Goal: Transaction & Acquisition: Purchase product/service

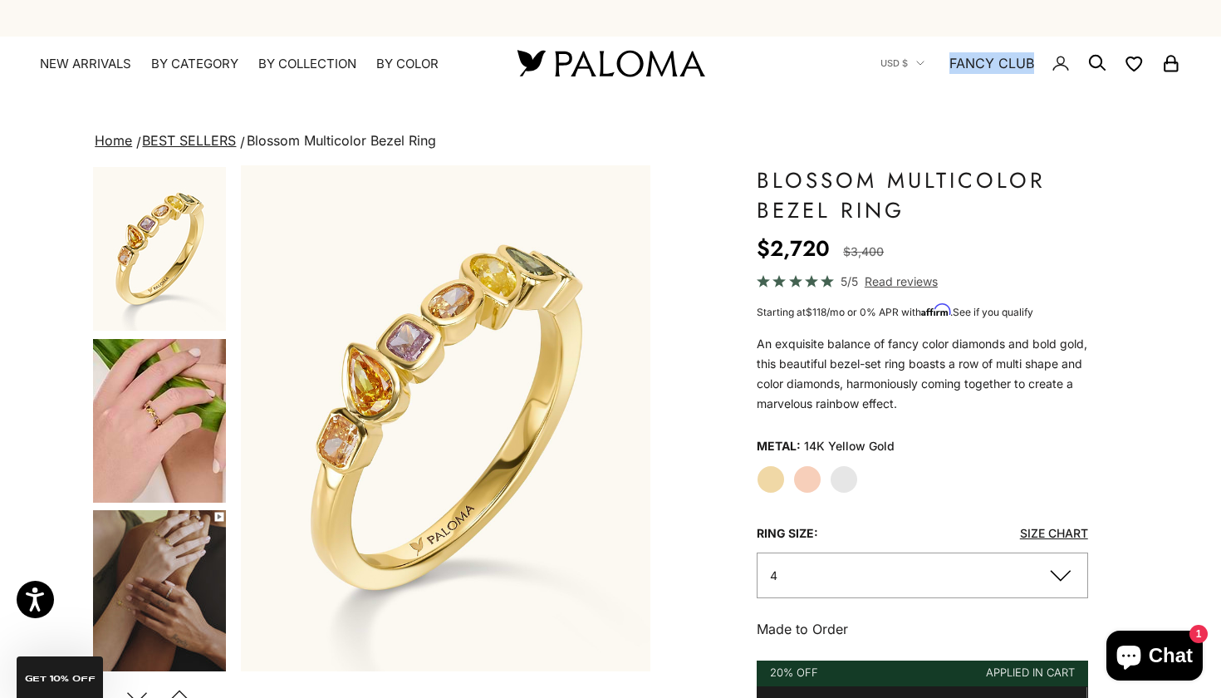
scroll to position [0, -14]
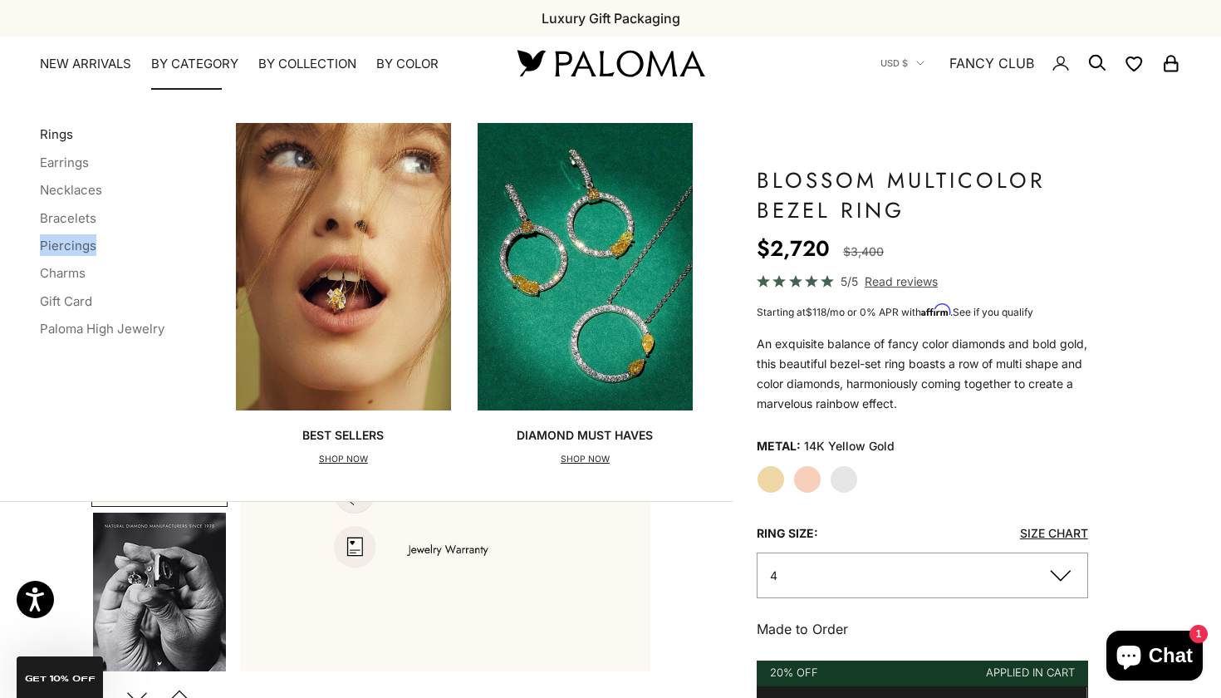
click at [44, 134] on link "Rings" at bounding box center [56, 134] width 33 height 16
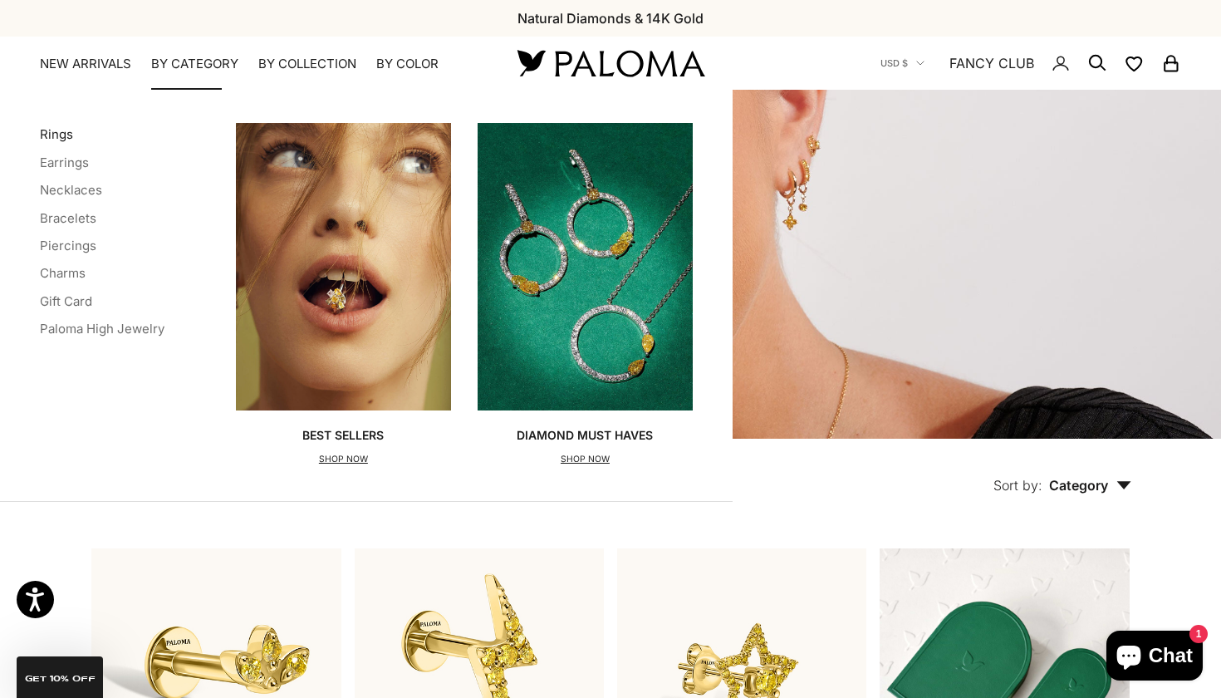
click at [58, 140] on link "Rings" at bounding box center [56, 134] width 33 height 16
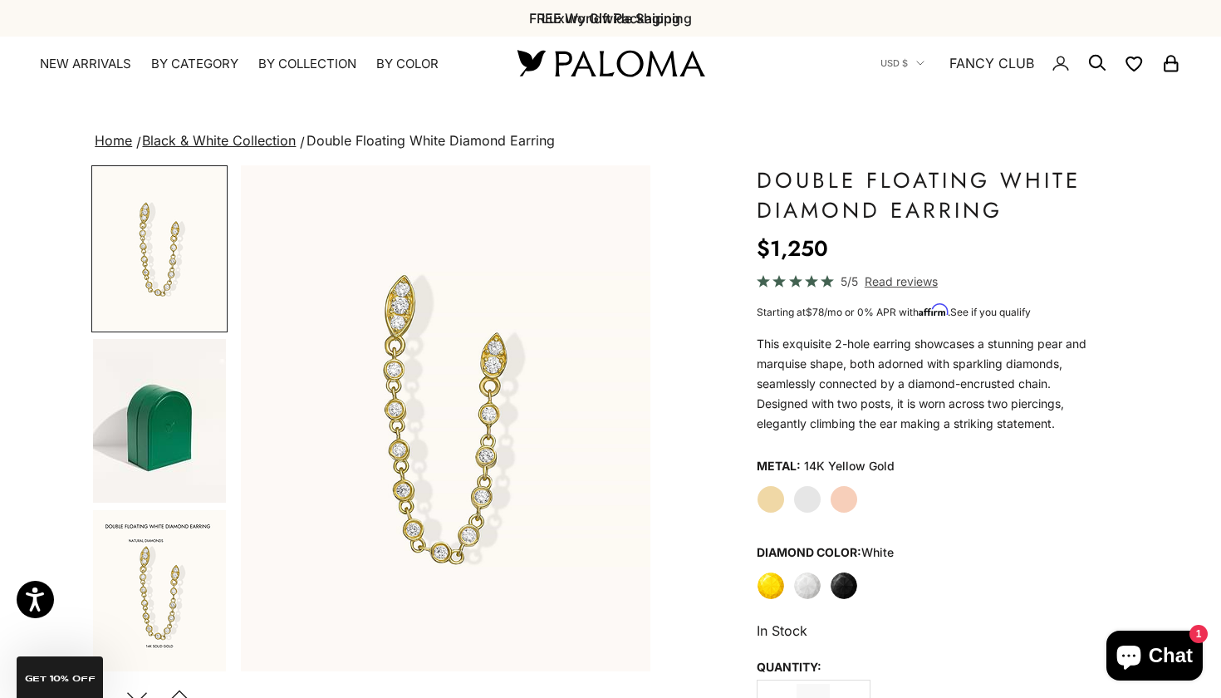
click at [1068, 7] on div "Previous Natural Diamonds & 14K Gold FREE Worldwide Shipping Luxury Gift Packag…" at bounding box center [610, 18] width 1221 height 37
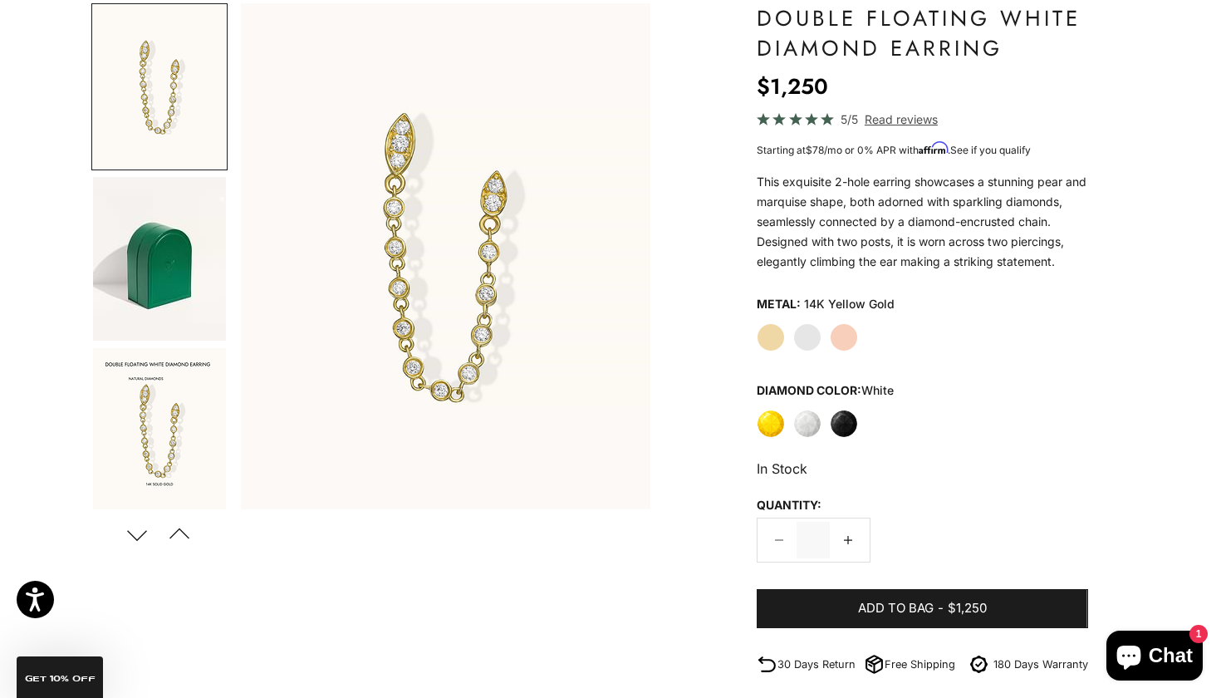
scroll to position [162, 0]
click at [857, 438] on label "Black" at bounding box center [844, 423] width 28 height 28
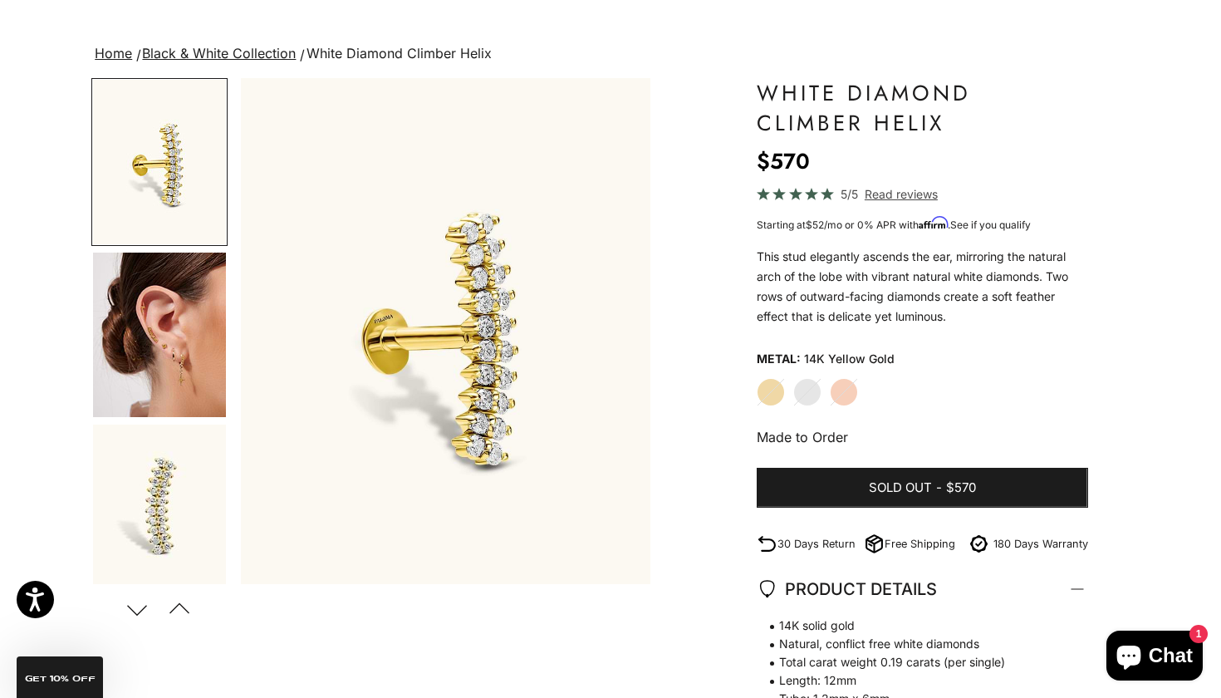
scroll to position [90, 0]
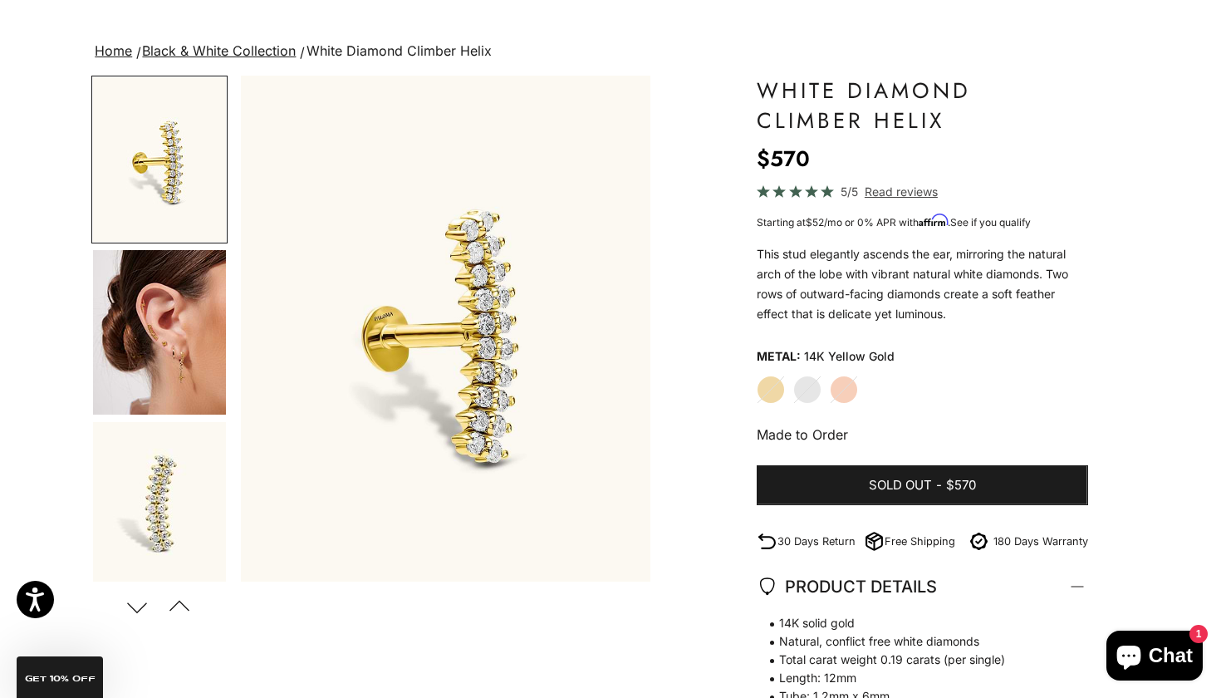
click at [116, 316] on img "Go to item 4" at bounding box center [159, 332] width 133 height 164
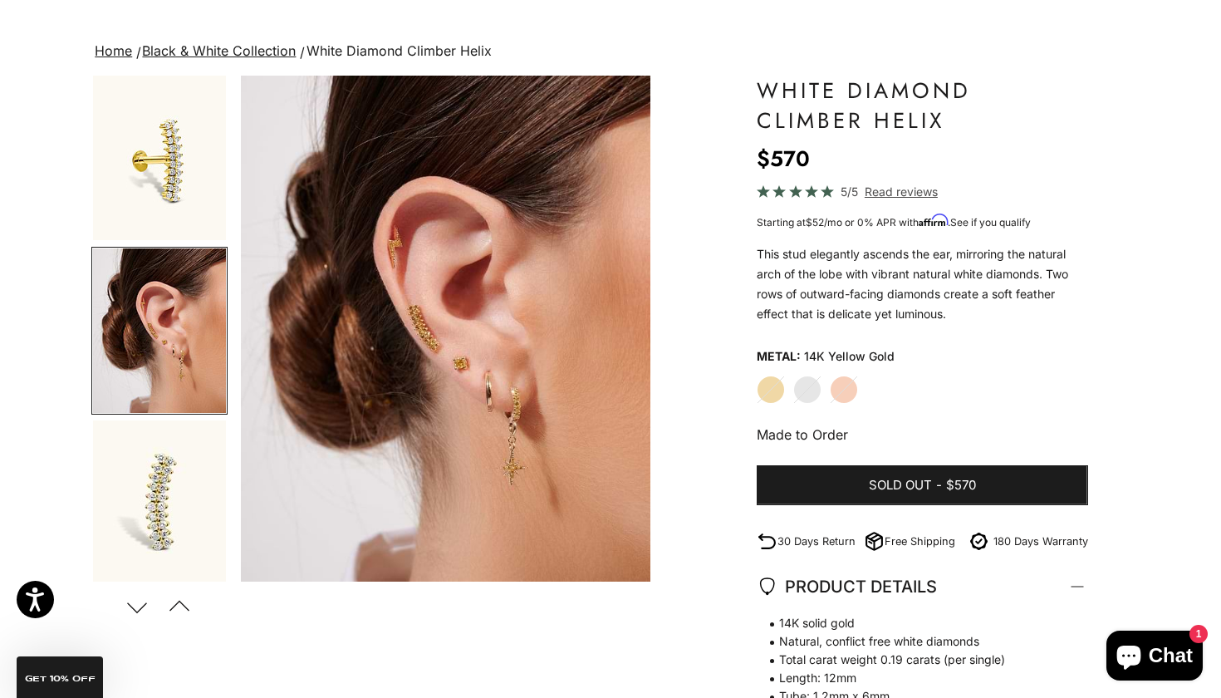
scroll to position [0, 429]
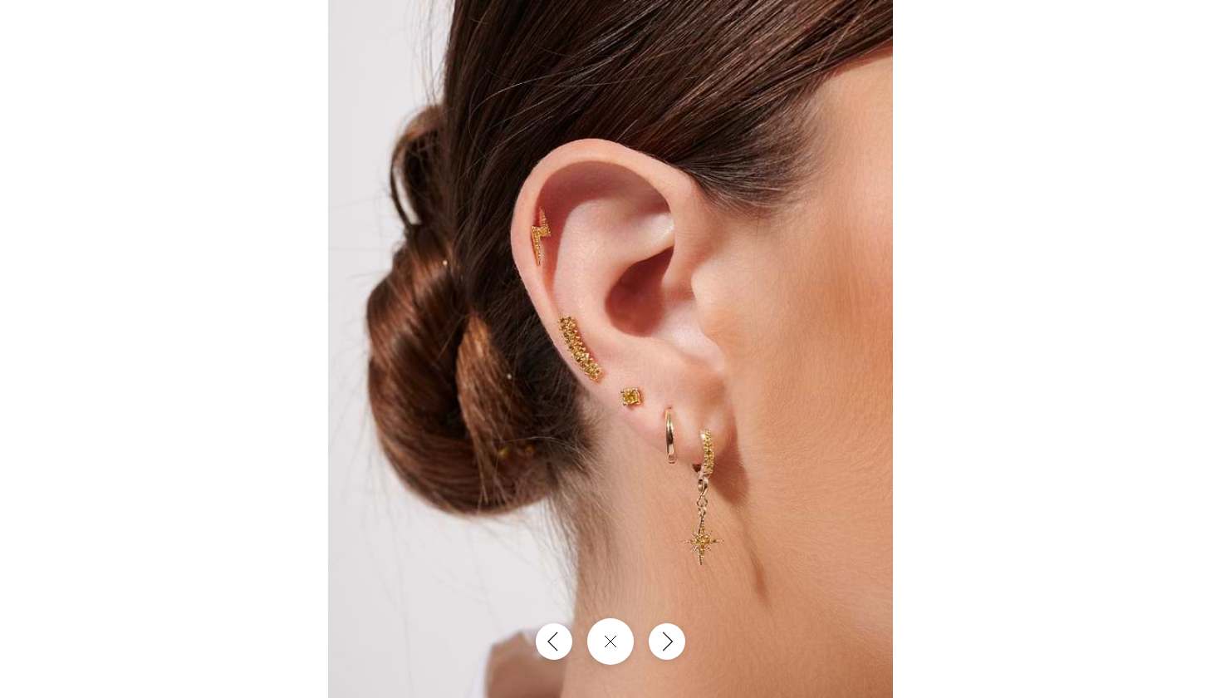
click at [1006, 342] on div at bounding box center [610, 349] width 1221 height 698
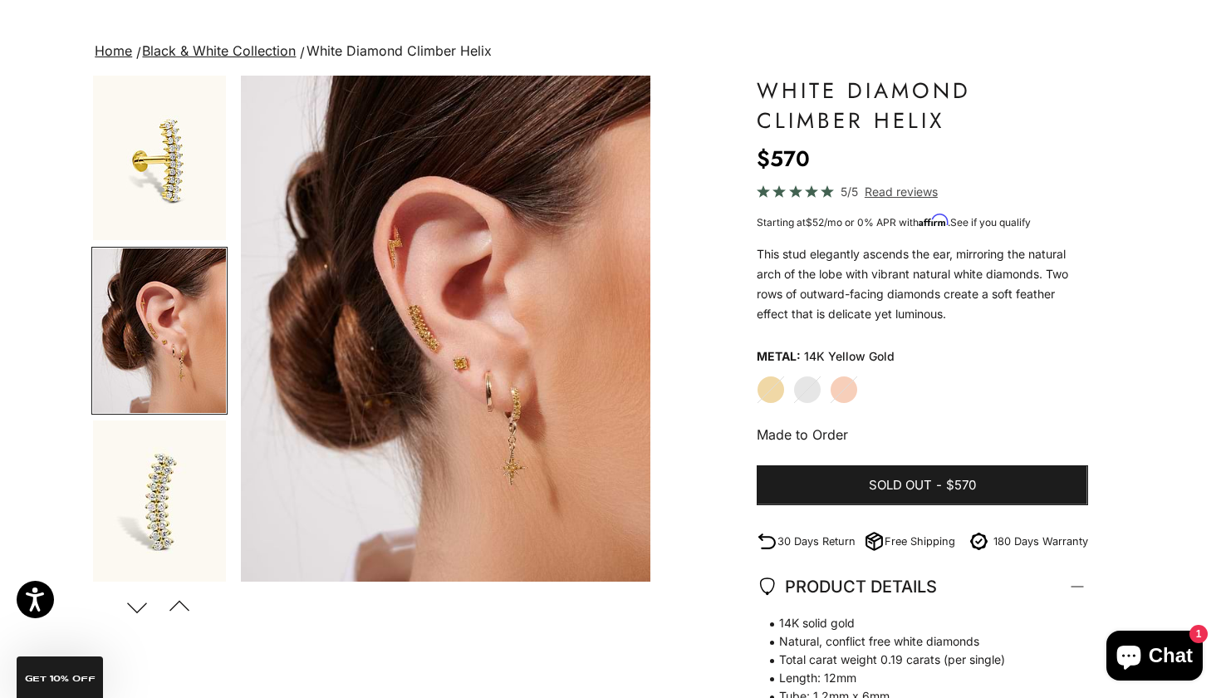
click at [812, 383] on label "White Gold" at bounding box center [807, 389] width 28 height 28
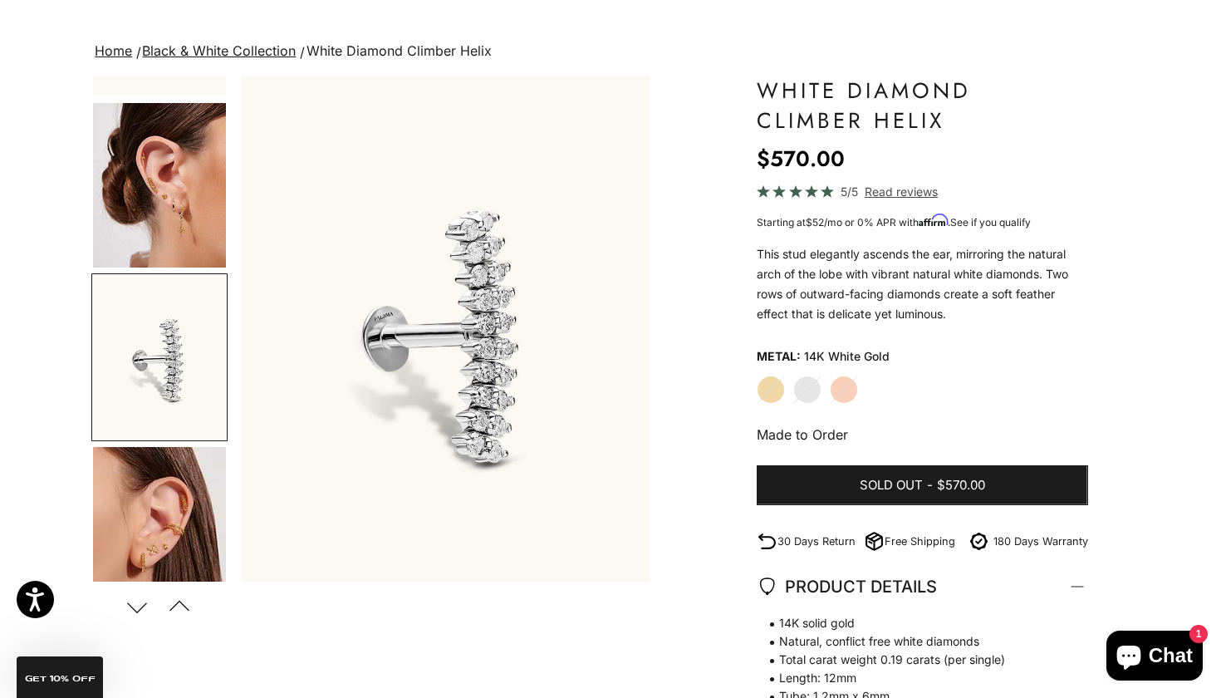
scroll to position [174, 0]
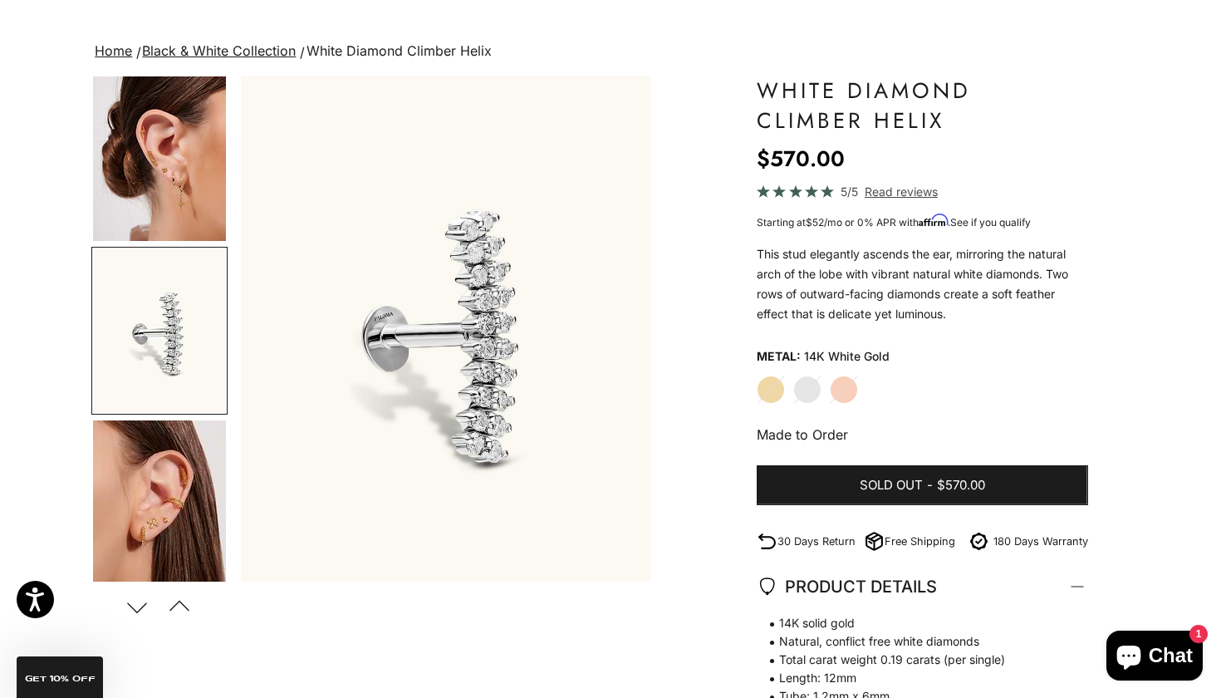
click at [842, 385] on label "Rose Gold" at bounding box center [844, 389] width 28 height 28
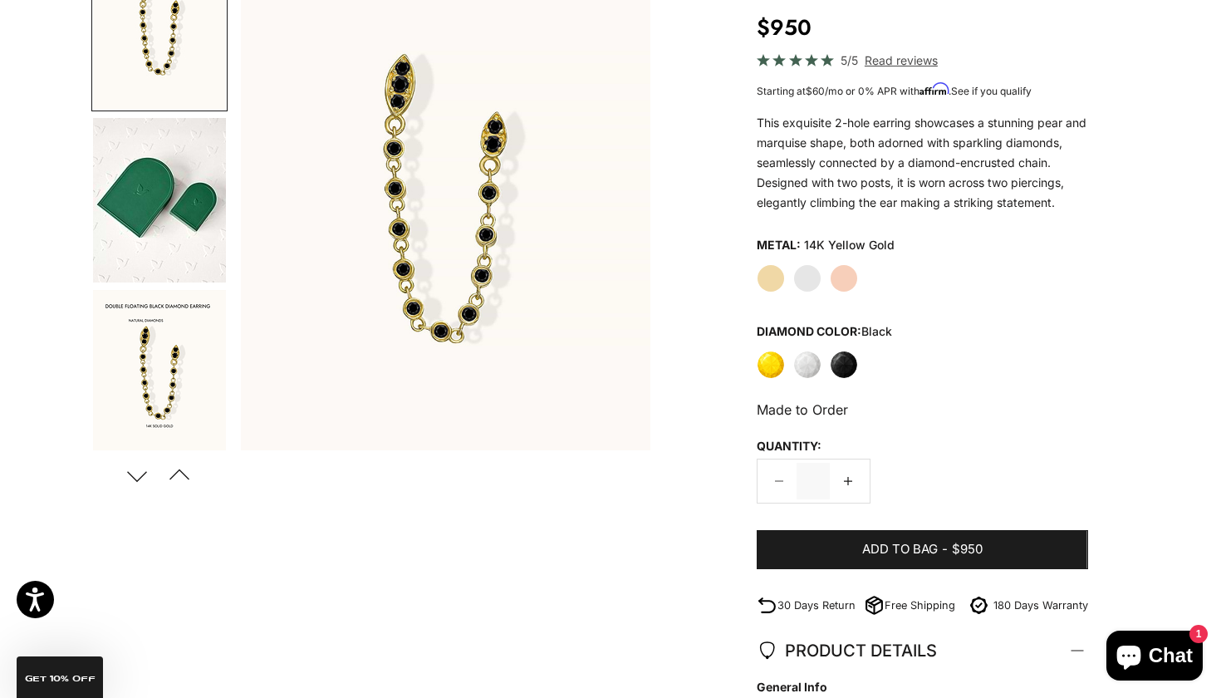
scroll to position [224, 0]
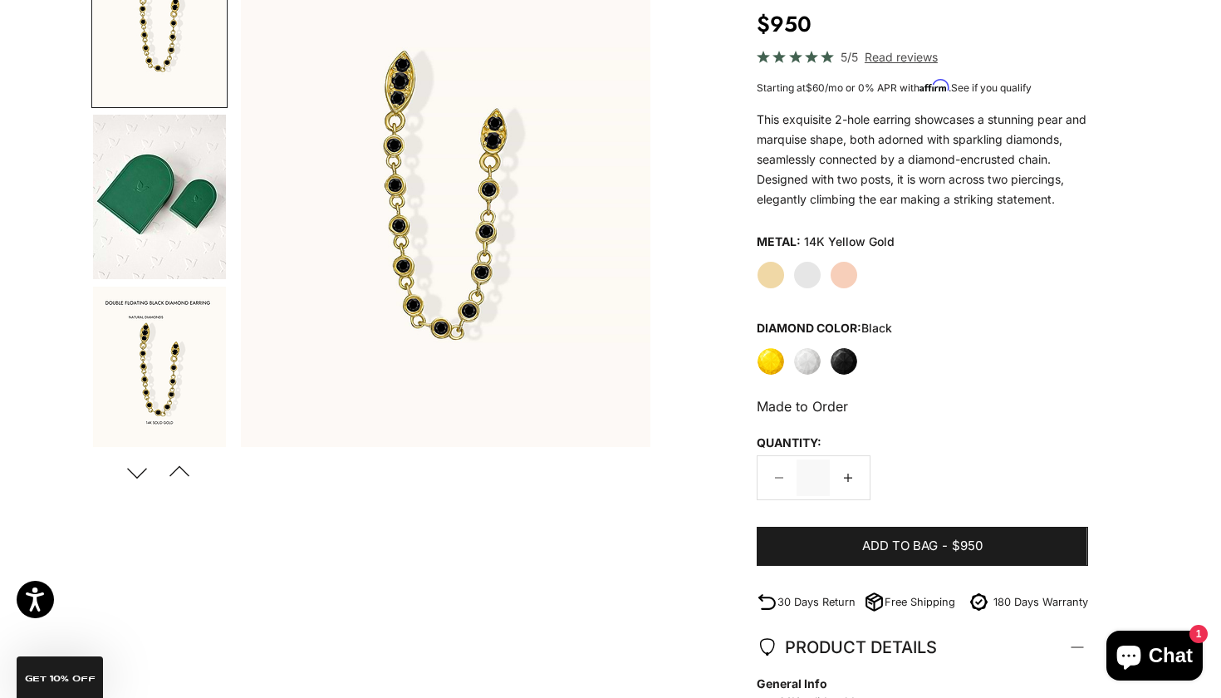
click at [133, 468] on button "Next" at bounding box center [136, 472] width 37 height 38
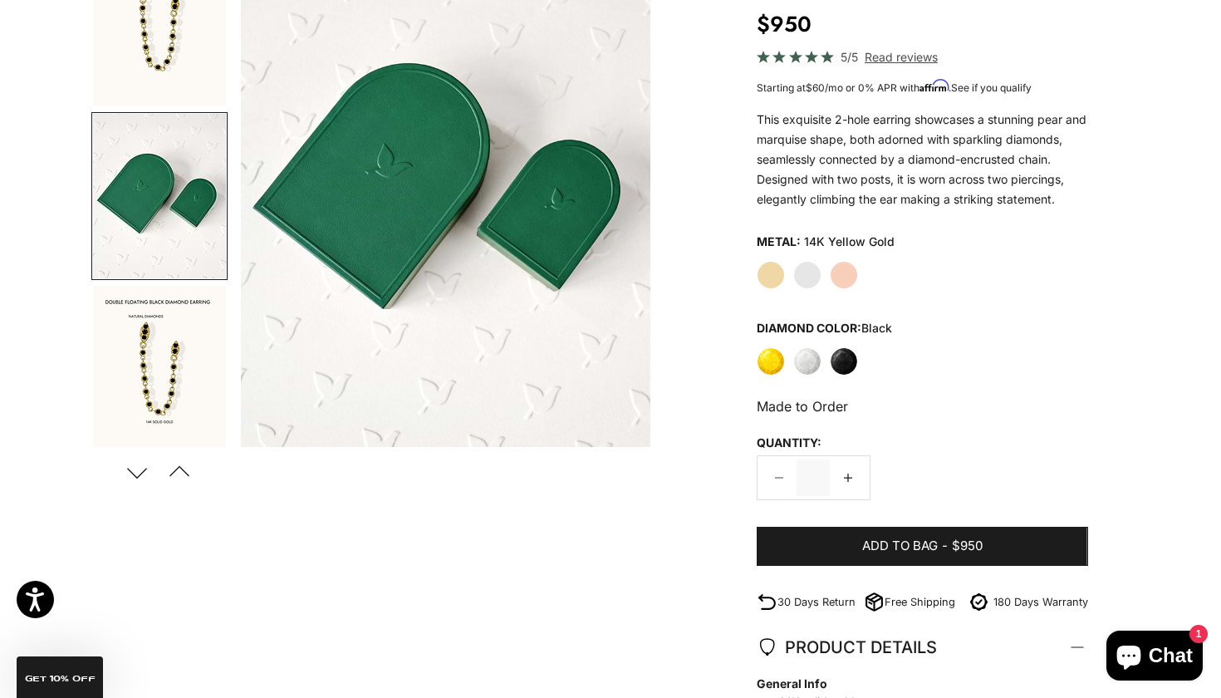
click at [133, 468] on button "Next" at bounding box center [136, 472] width 37 height 38
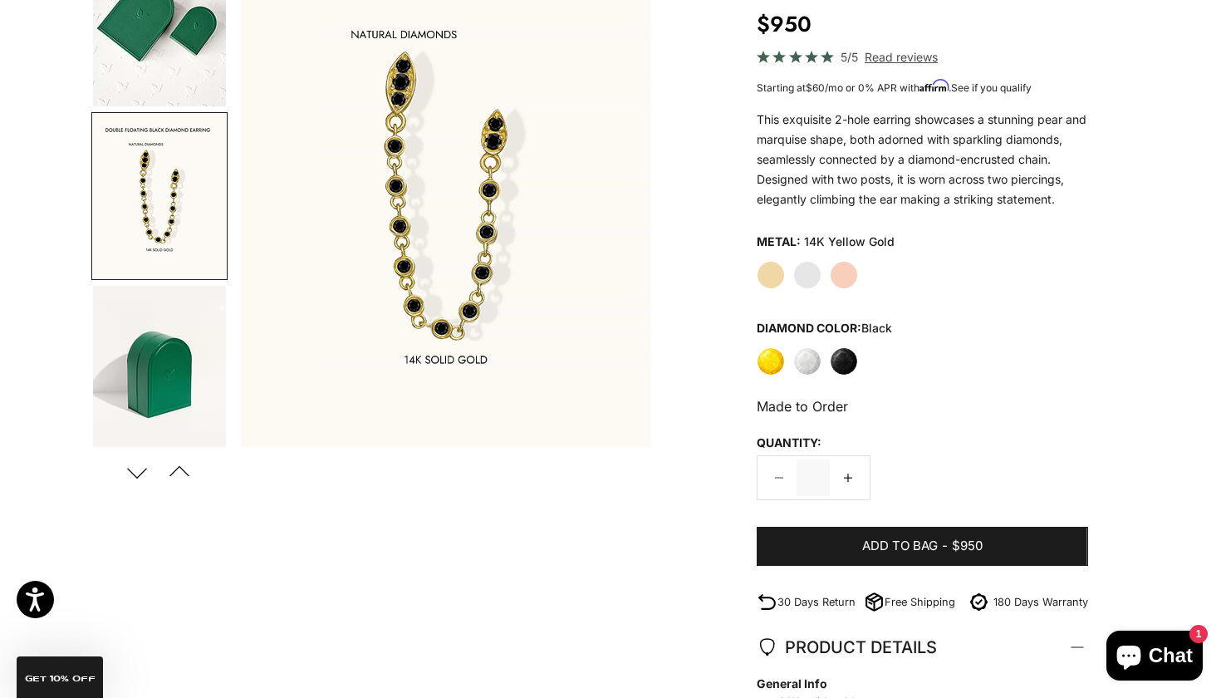
click at [133, 468] on button "Next" at bounding box center [136, 472] width 37 height 38
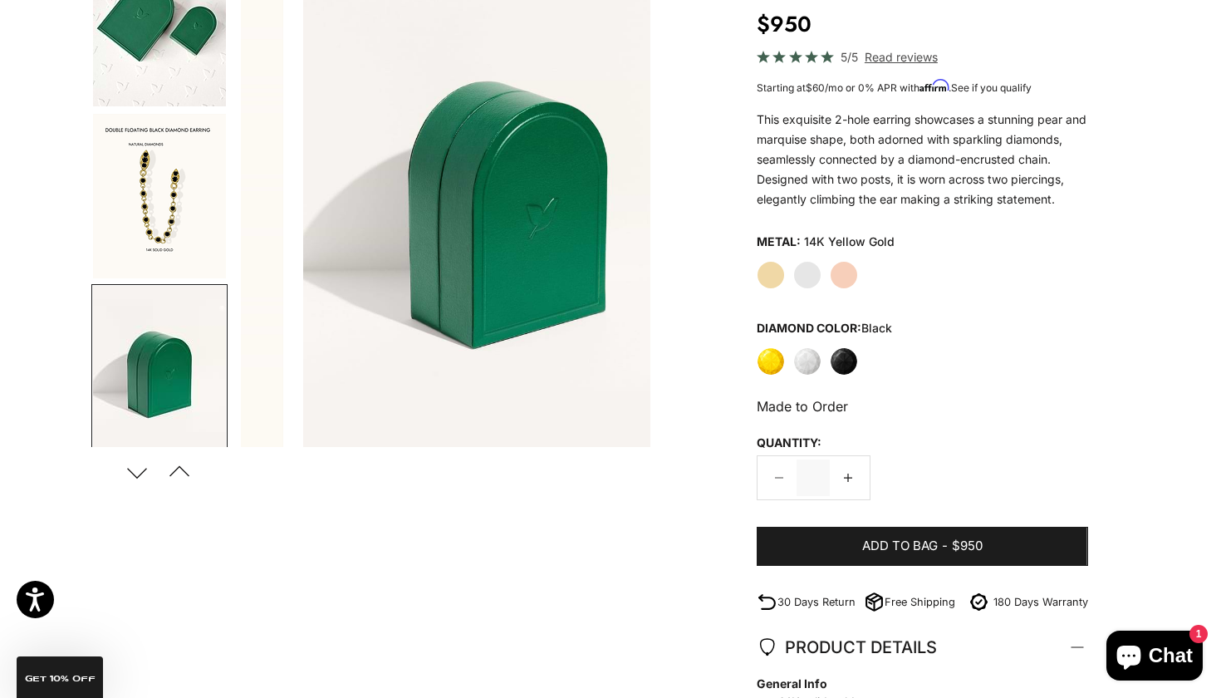
scroll to position [91, 0]
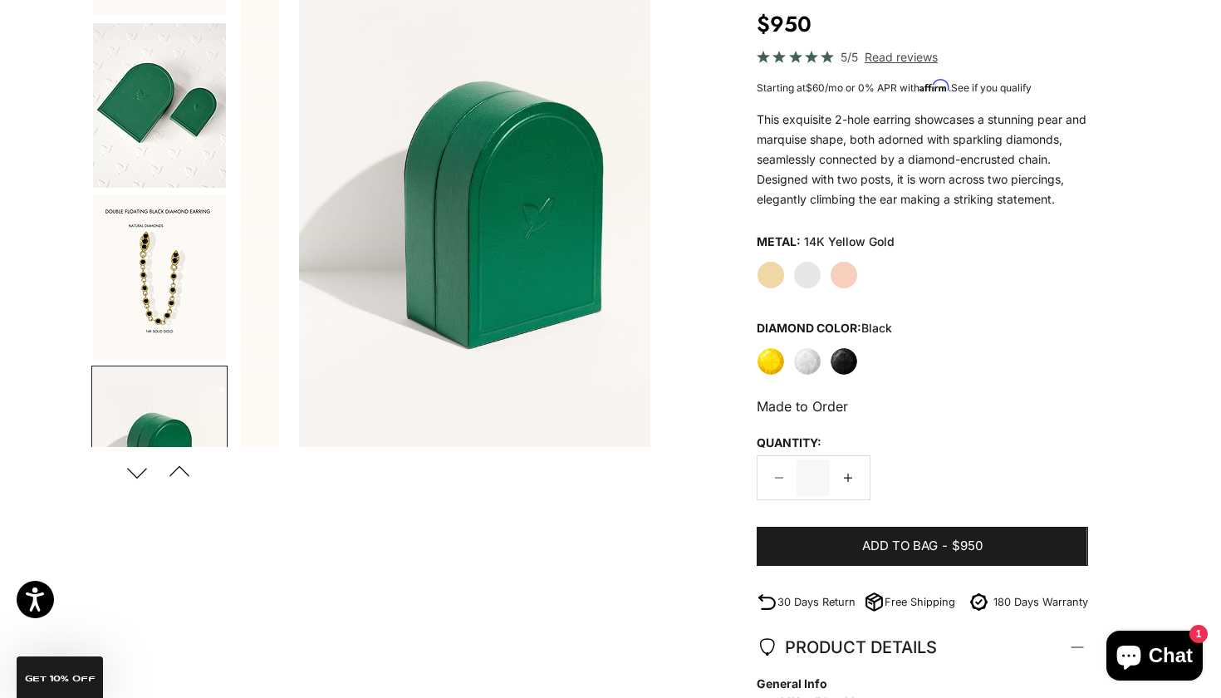
click at [133, 468] on button "Next" at bounding box center [136, 472] width 37 height 38
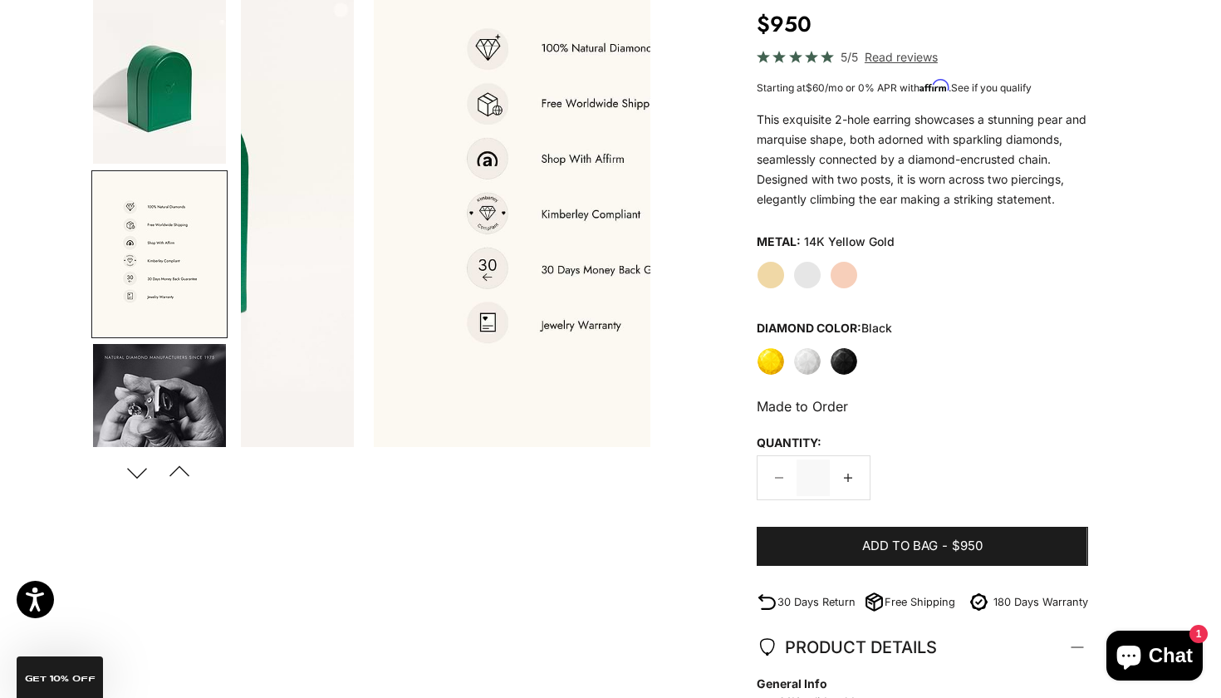
scroll to position [516, 0]
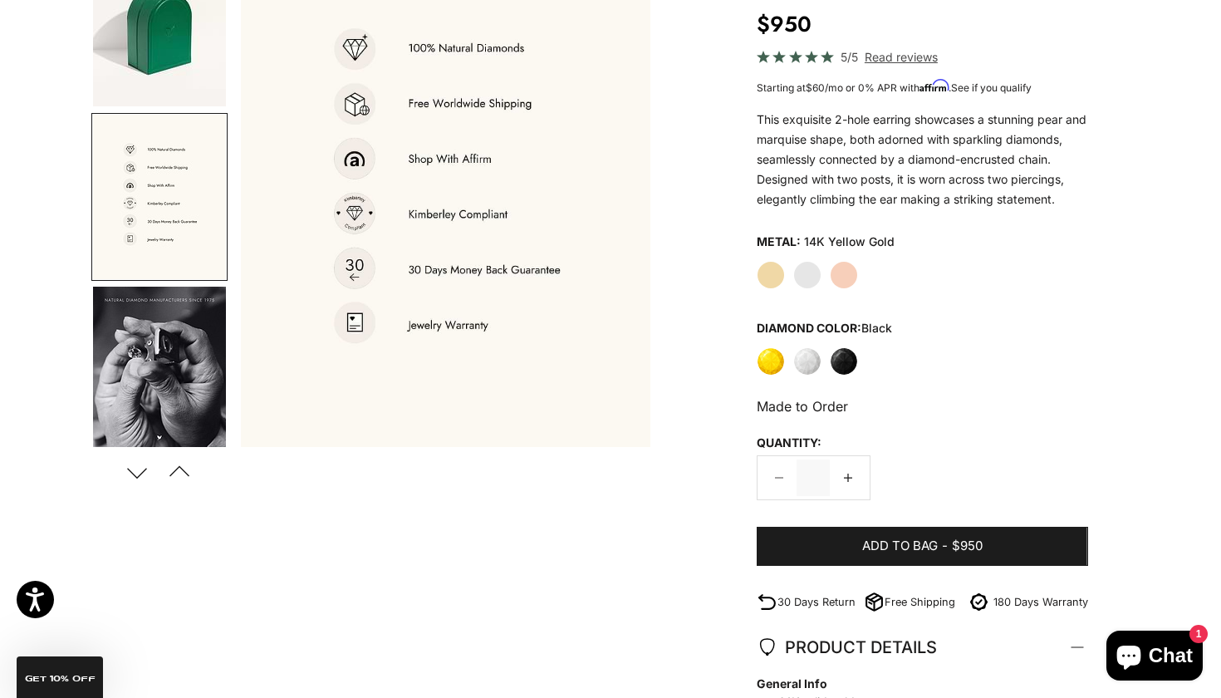
click at [133, 468] on button "Next" at bounding box center [136, 472] width 37 height 38
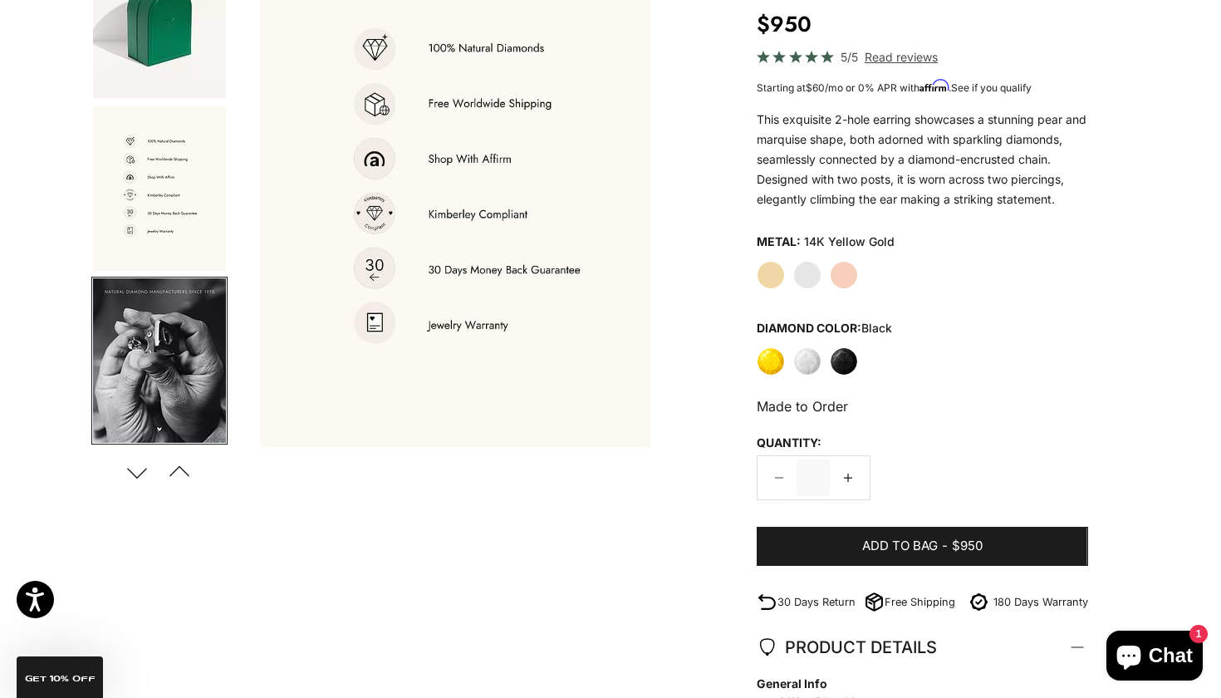
scroll to position [0, 2146]
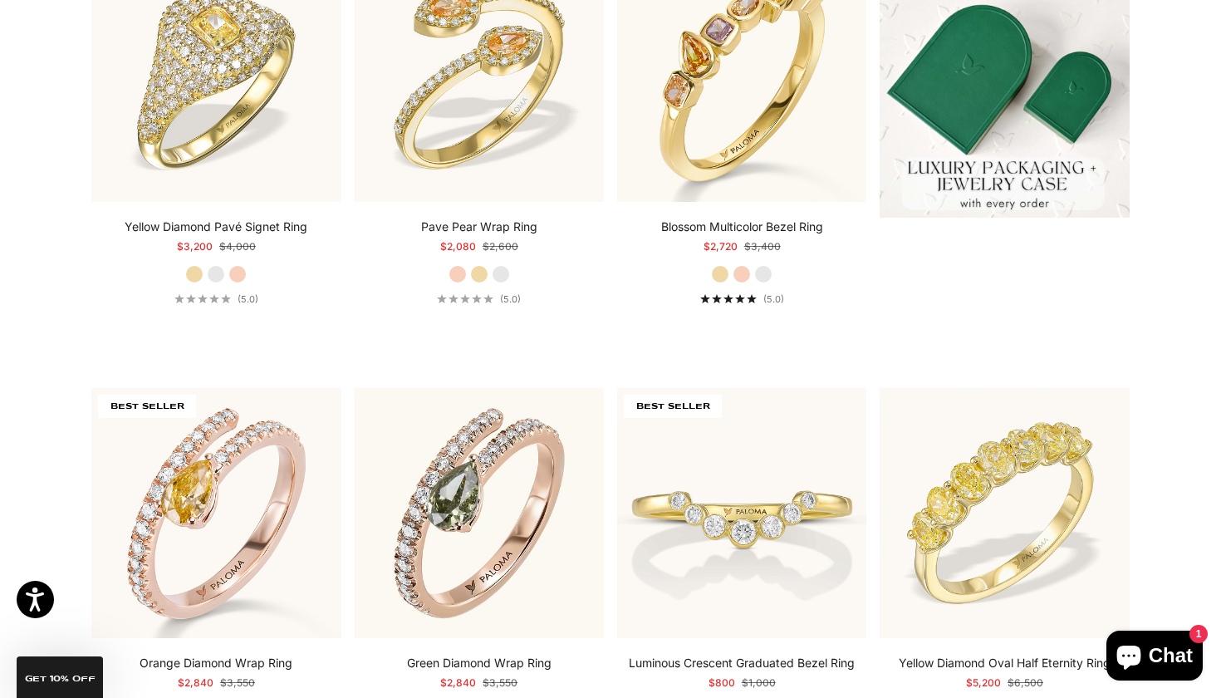
scroll to position [596, 0]
click at [814, 223] on link "Blossom Multicolor Bezel Ring" at bounding box center [742, 226] width 162 height 17
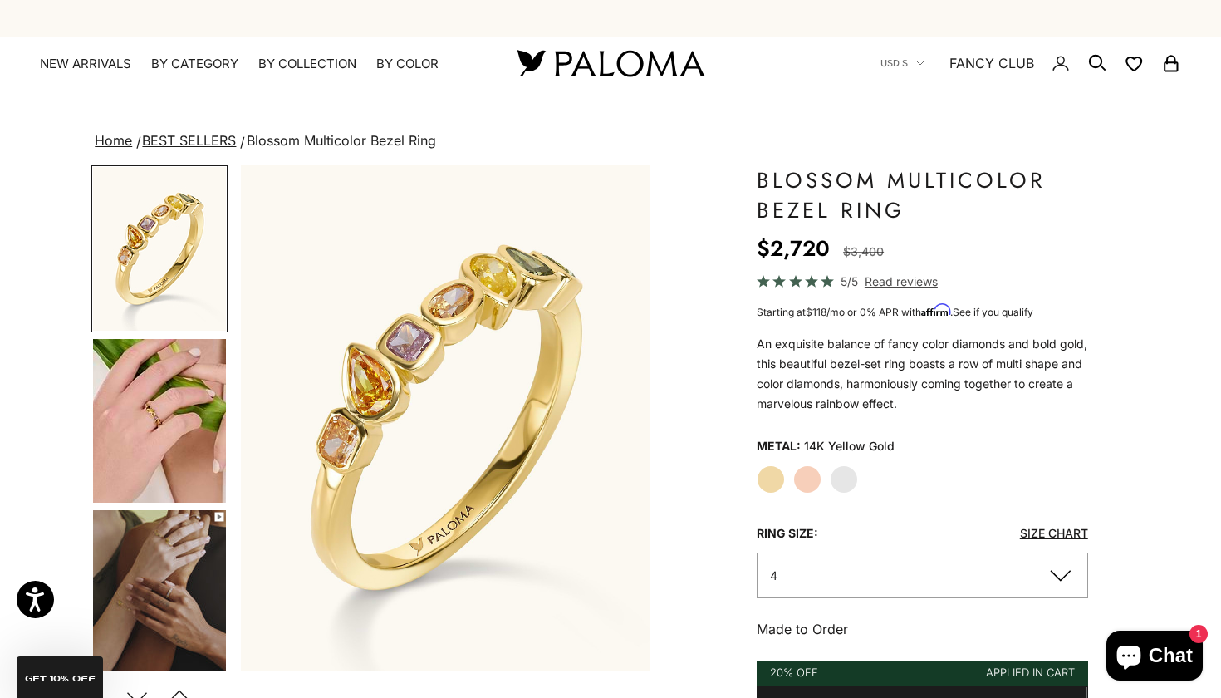
click at [105, 443] on img "Go to item 5" at bounding box center [159, 421] width 133 height 164
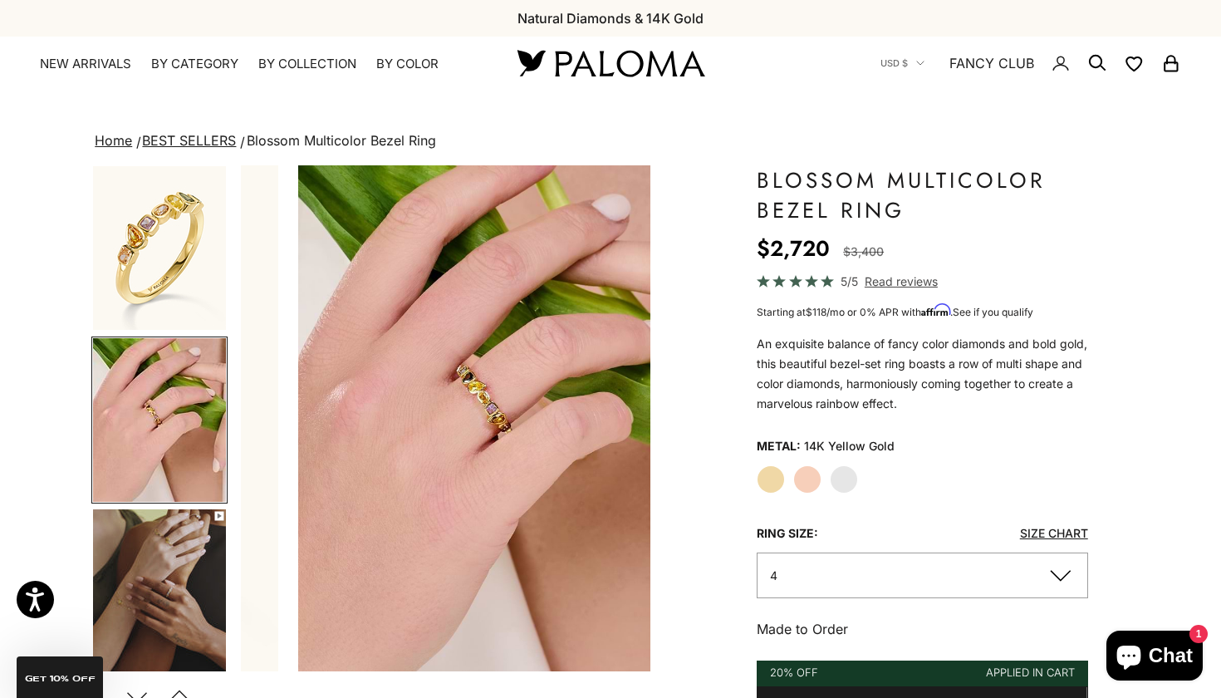
scroll to position [0, 429]
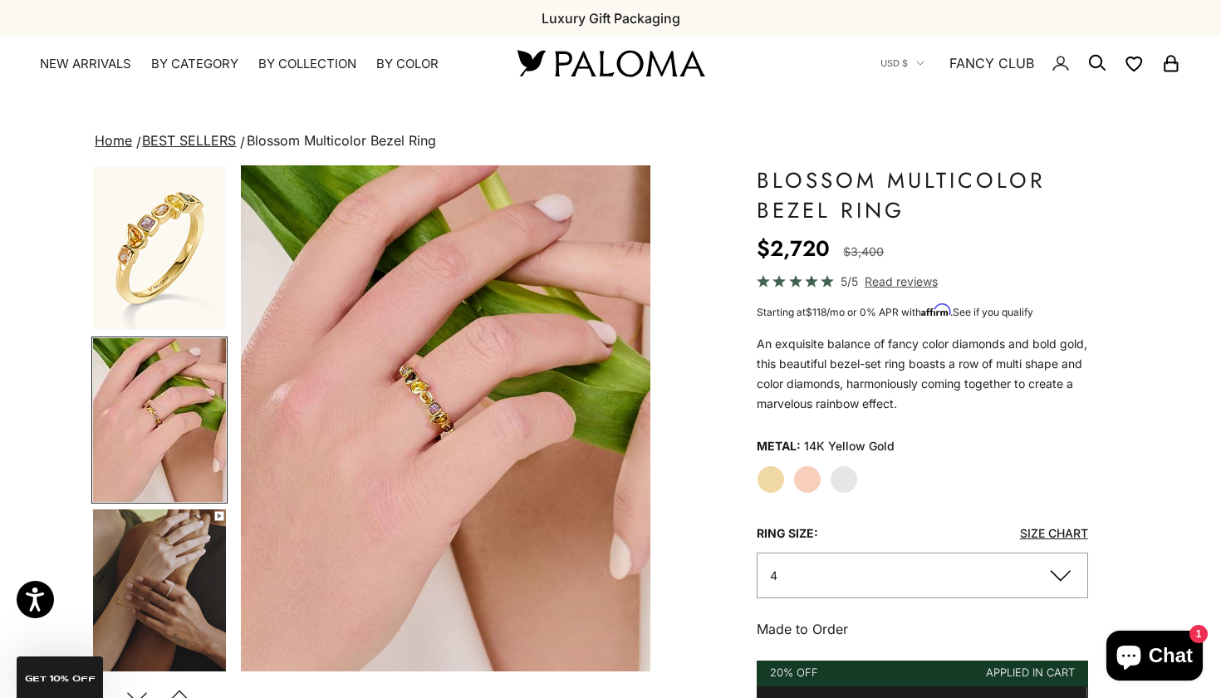
click at [130, 394] on img "Go to item 5" at bounding box center [159, 420] width 133 height 164
click at [173, 433] on img "Go to item 5" at bounding box center [159, 420] width 133 height 164
